Goal: Task Accomplishment & Management: Manage account settings

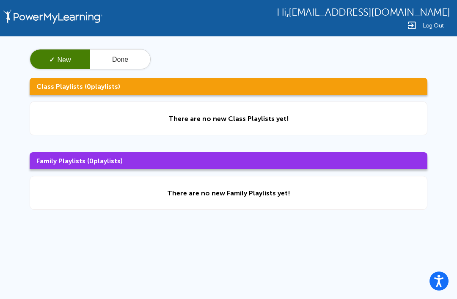
click at [343, 297] on div "Hi , [EMAIL_ADDRESS][DOMAIN_NAME] Log Out ✓ New Done Class Playlists ( 0 playli…" at bounding box center [228, 180] width 457 height 360
click at [341, 294] on div "Hi , [EMAIL_ADDRESS][DOMAIN_NAME] Log Out ✓ New Done Class Playlists ( 0 playli…" at bounding box center [228, 180] width 457 height 360
click at [53, 87] on h3 "Class Playlists ( 0 playlists)" at bounding box center [229, 86] width 398 height 17
click at [120, 53] on button "Done" at bounding box center [120, 60] width 60 height 20
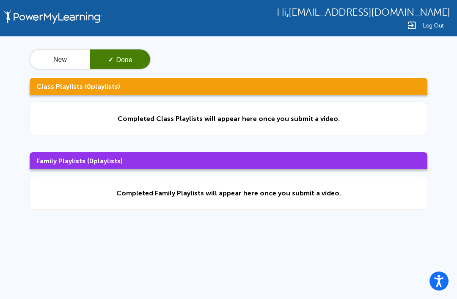
click at [76, 151] on div "New ✓ Done Class Playlists ( 0 playlists) Completed Class Playlists will appear…" at bounding box center [228, 129] width 457 height 186
click at [441, 279] on icon "Open accessiBe: accessibility options, statement and help" at bounding box center [439, 282] width 10 height 11
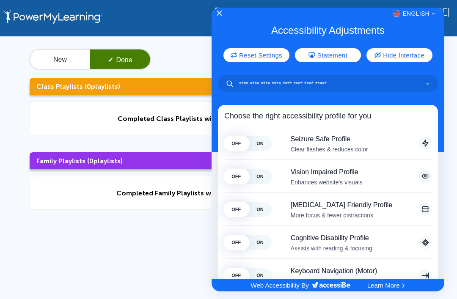
click at [245, 137] on span "OFF" at bounding box center [236, 143] width 24 height 15
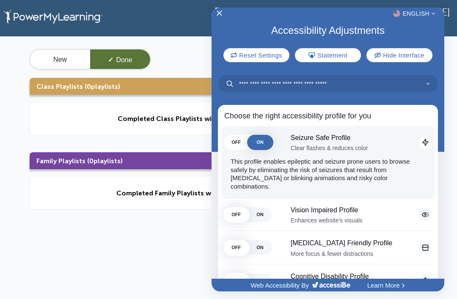
click at [258, 207] on span "ON" at bounding box center [260, 214] width 24 height 15
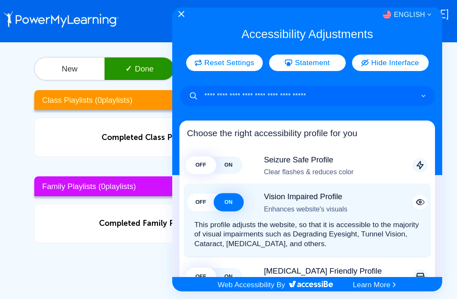
click at [221, 275] on div "OFF ON [MEDICAL_DATA] Friendly Profile More focus & fewer distractions This pro…" at bounding box center [308, 277] width 248 height 39
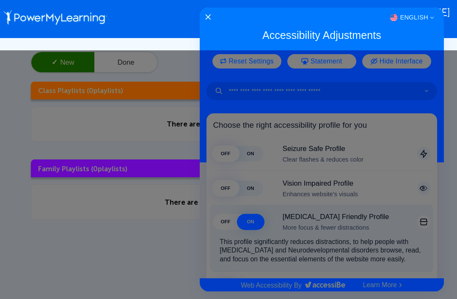
click at [202, 17] on div "English" at bounding box center [322, 17] width 244 height 11
click at [207, 16] on icon "Close Accessibility Interface" at bounding box center [208, 17] width 6 height 6
